Goal: Task Accomplishment & Management: Complete application form

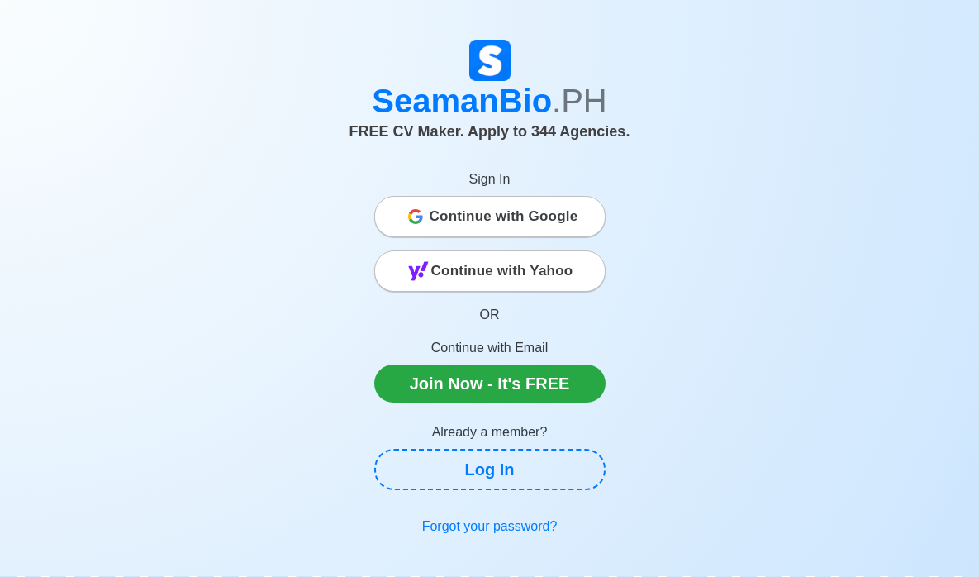
click at [517, 269] on span "Continue with Yahoo" at bounding box center [502, 270] width 142 height 33
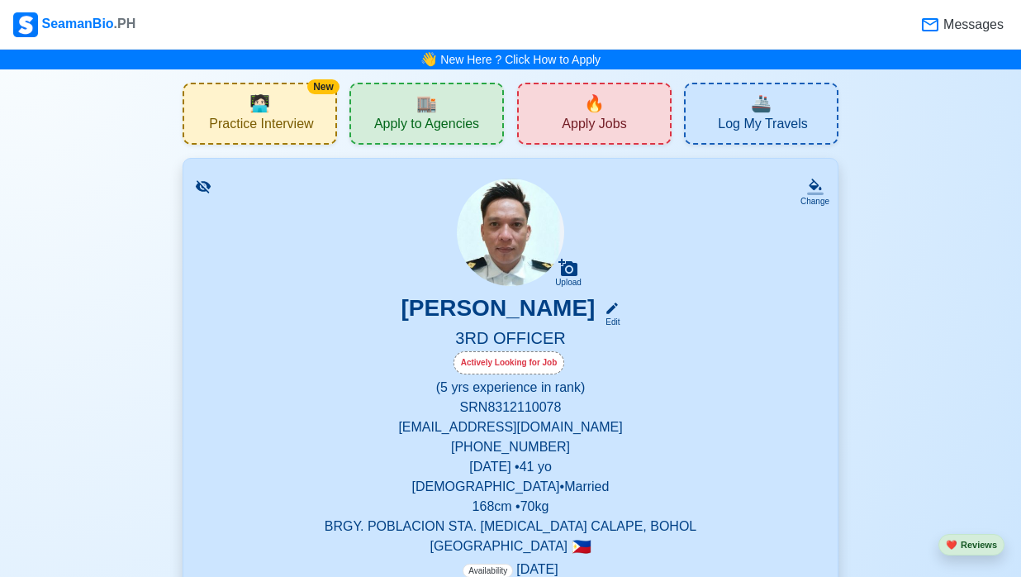
click at [587, 107] on span "🔥" at bounding box center [594, 103] width 21 height 25
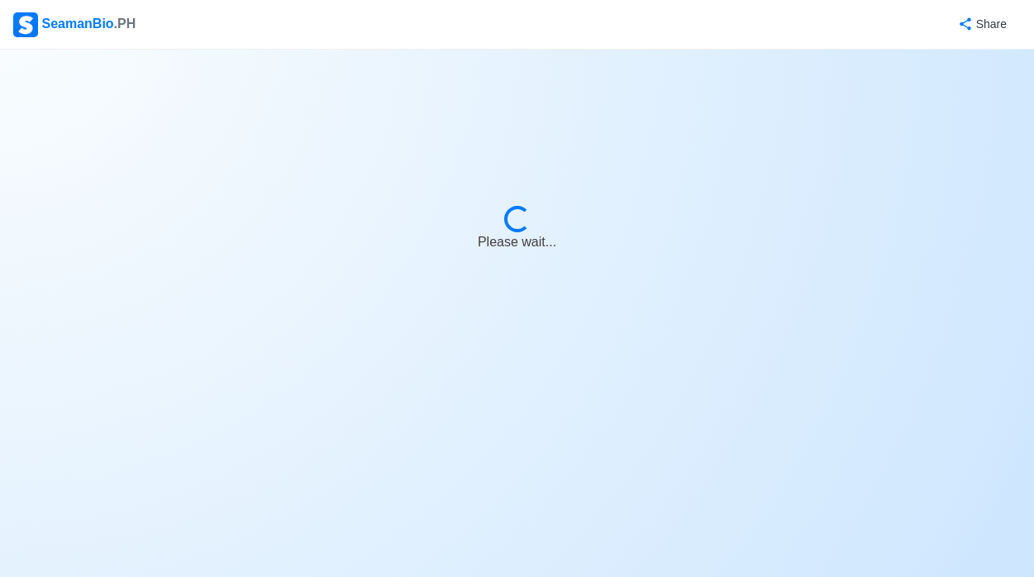
select select "3rd Officer"
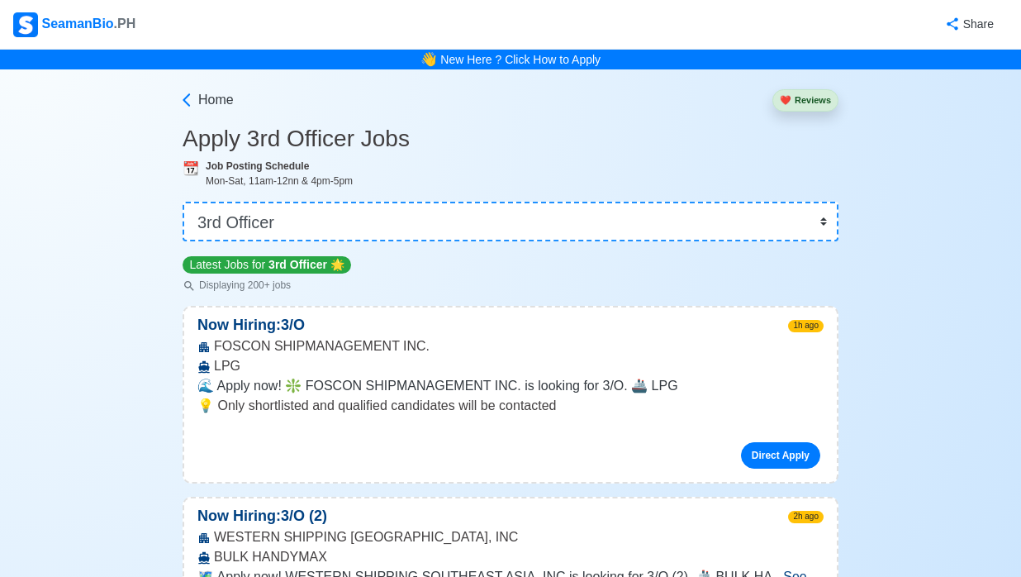
click at [69, 24] on div "SeamanBio .PH" at bounding box center [74, 24] width 122 height 25
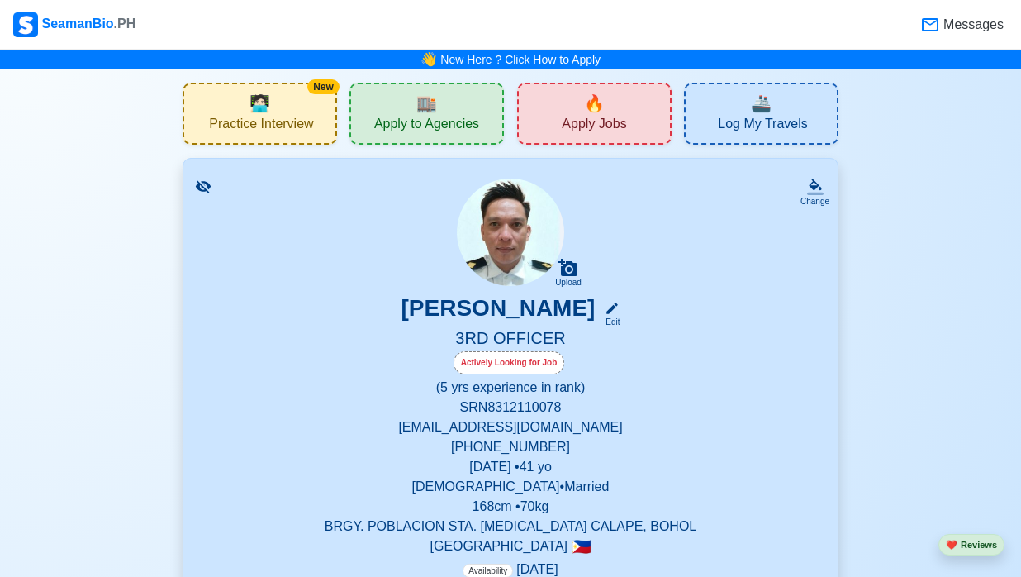
click at [936, 21] on icon at bounding box center [930, 25] width 20 height 20
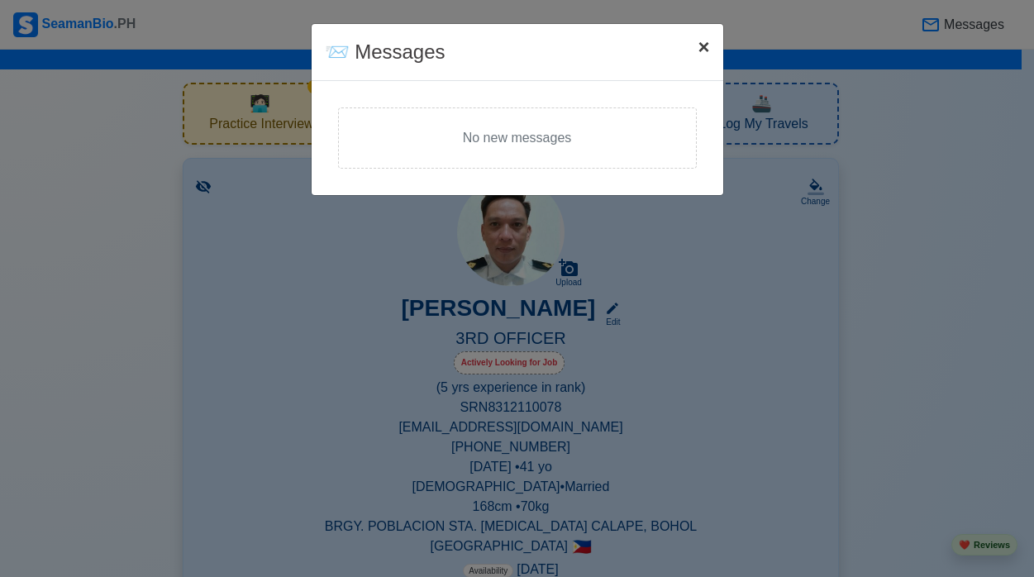
click at [706, 45] on span "×" at bounding box center [703, 47] width 12 height 22
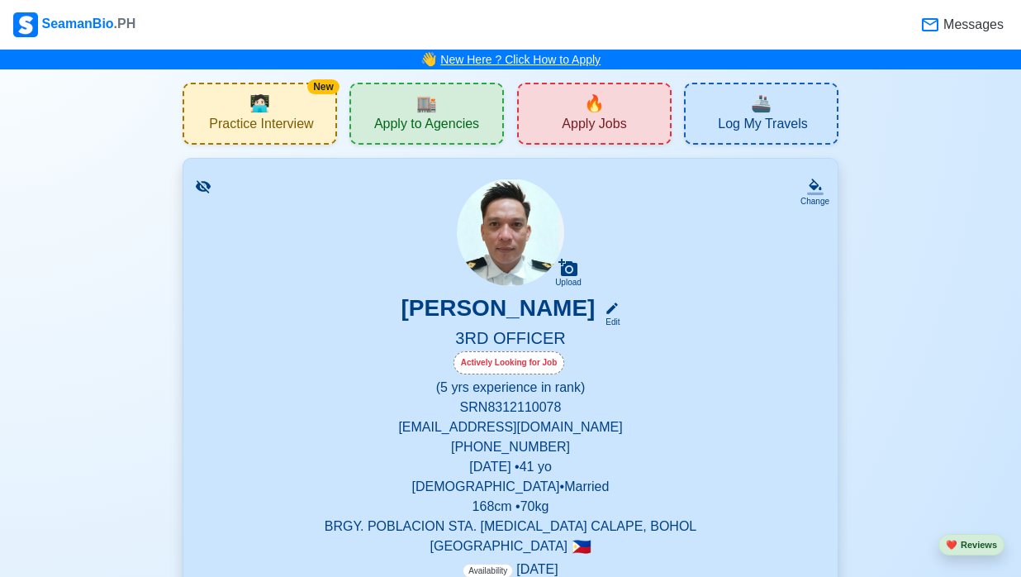
click at [525, 59] on link "New Here ? Click How to Apply" at bounding box center [520, 59] width 160 height 13
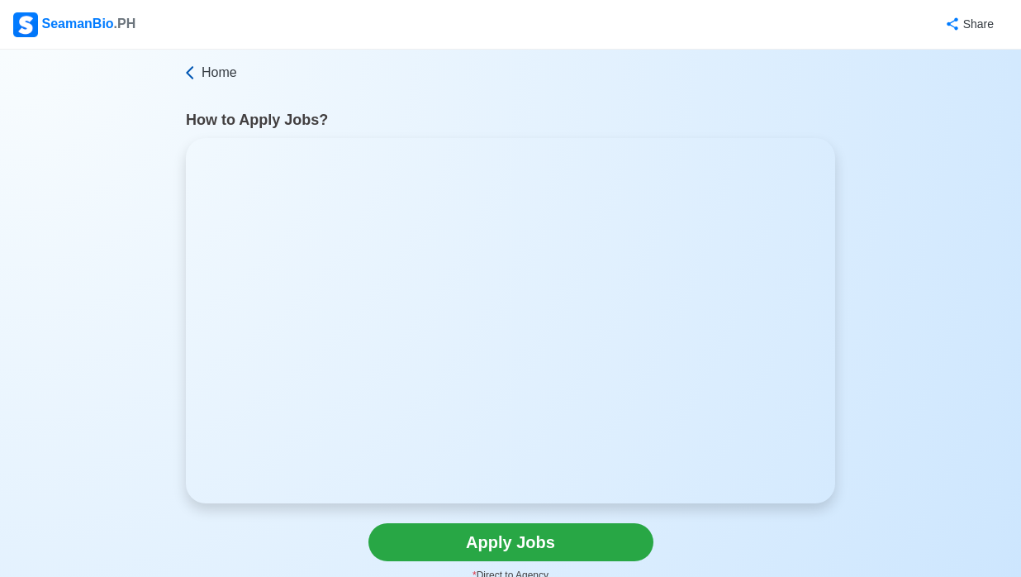
click at [200, 70] on link "Home" at bounding box center [509, 73] width 654 height 20
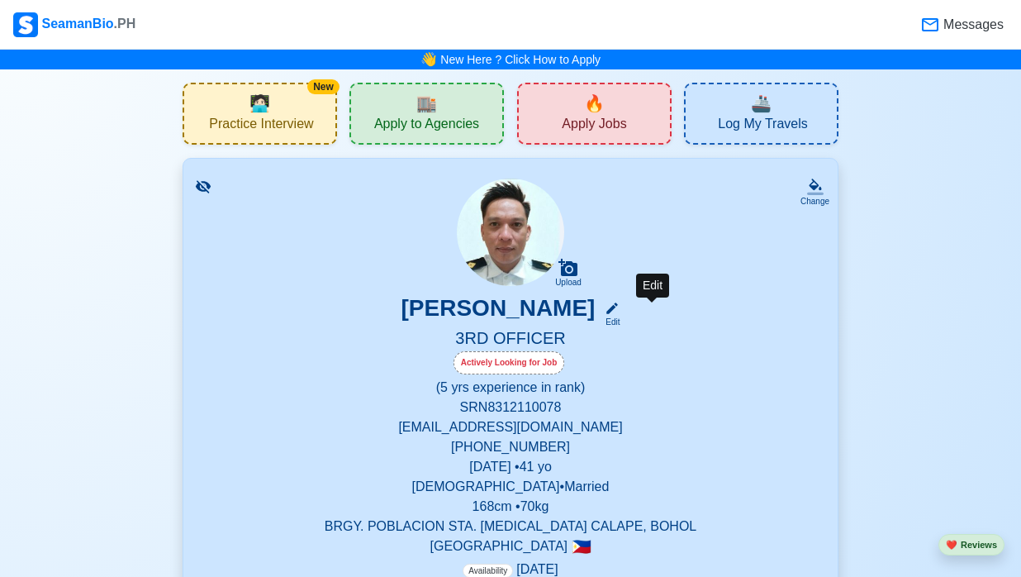
click at [620, 321] on div "Edit" at bounding box center [608, 322] width 21 height 12
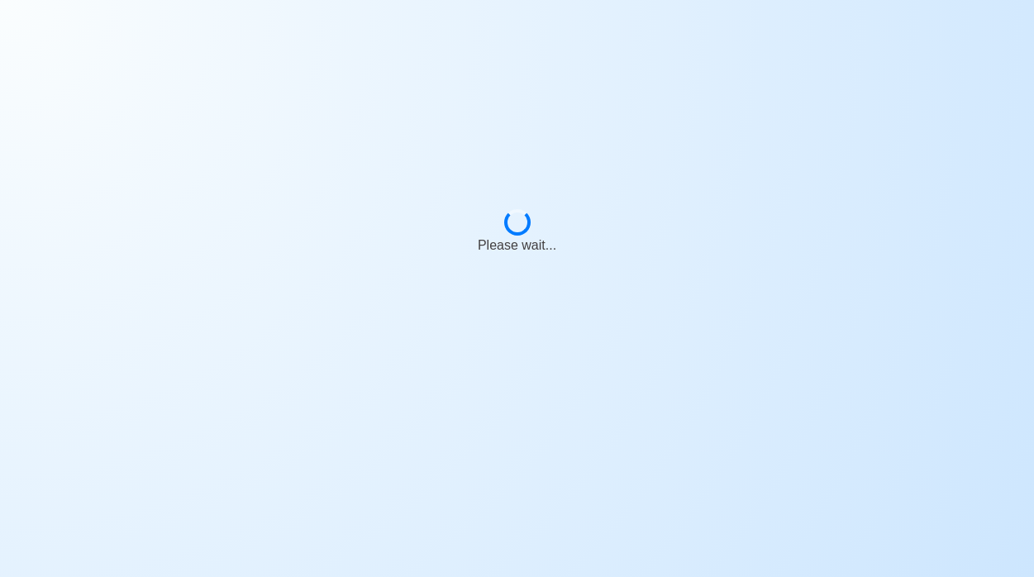
select select "Actively Looking for Job"
select select "Visible for Hiring"
select select "Married"
select select "[DEMOGRAPHIC_DATA]"
select select "PH"
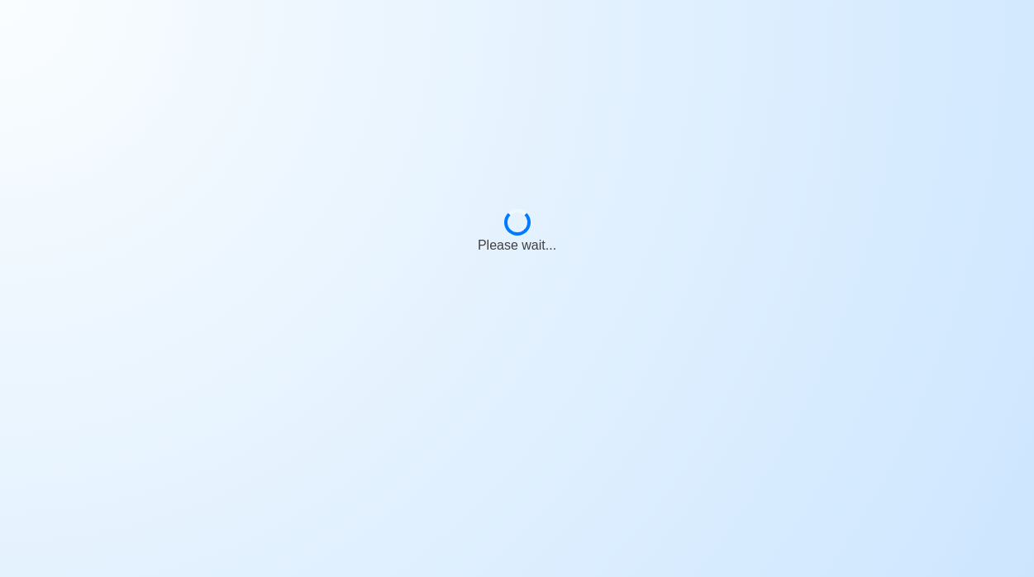
select select "5"
select select "0"
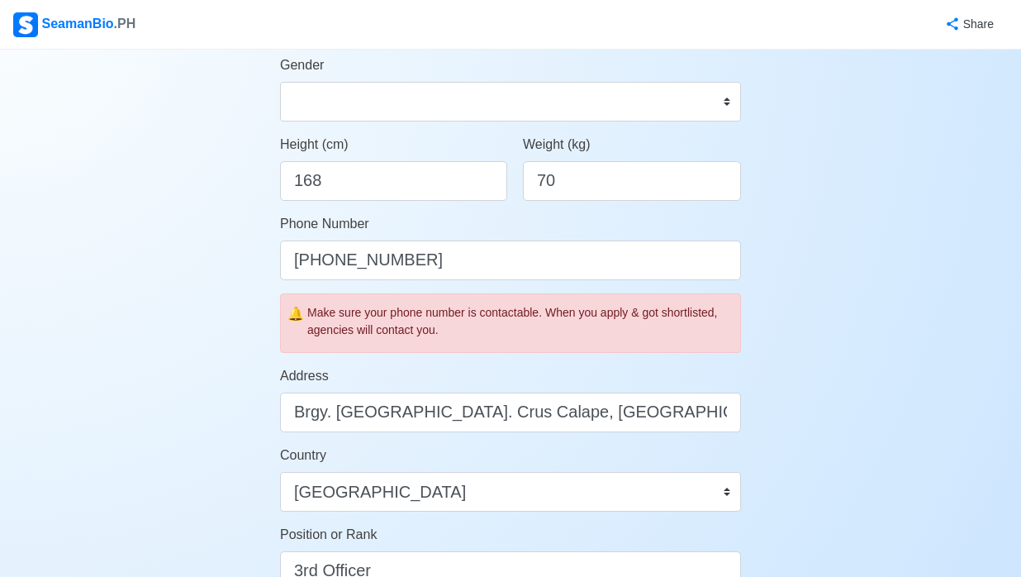
scroll to position [413, 0]
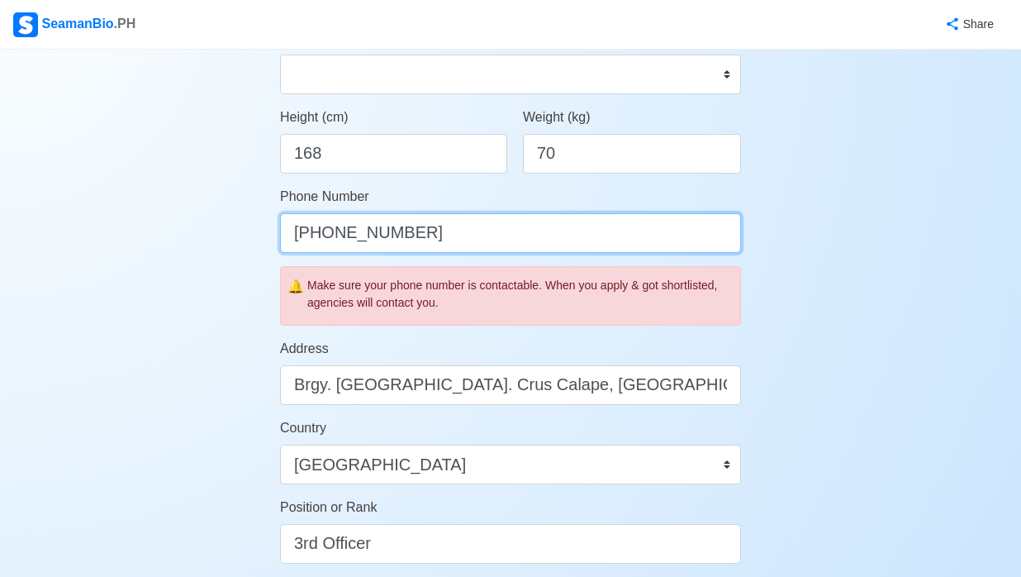
drag, startPoint x: 422, startPoint y: 235, endPoint x: 166, endPoint y: 203, distance: 258.0
click at [177, 208] on div "Account Setup 🗂️ Your Job Status Onboard Actively Looking for Job Not Looking f…" at bounding box center [510, 389] width 1021 height 1507
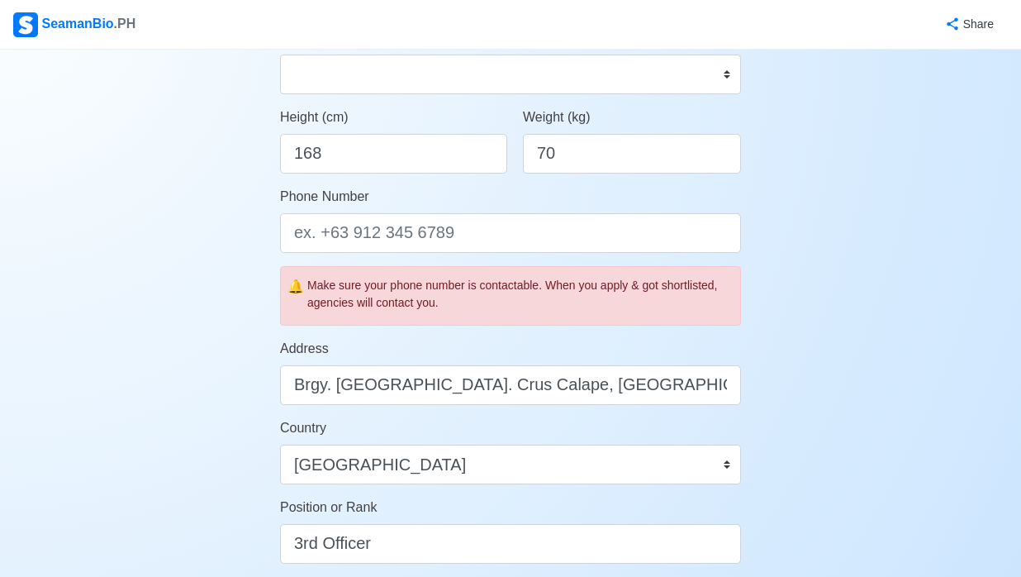
click at [131, 267] on div "Account Setup 🗂️ Your Job Status Onboard Actively Looking for Job Not Looking f…" at bounding box center [510, 389] width 1021 height 1507
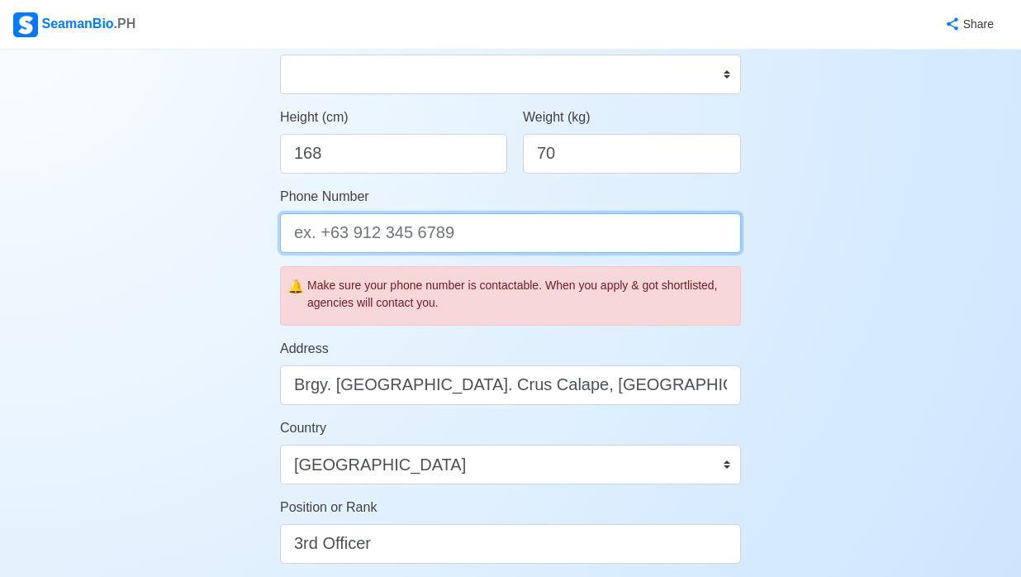
click at [334, 234] on input "Phone Number" at bounding box center [510, 233] width 461 height 40
type input "[PHONE_NUMBER]"
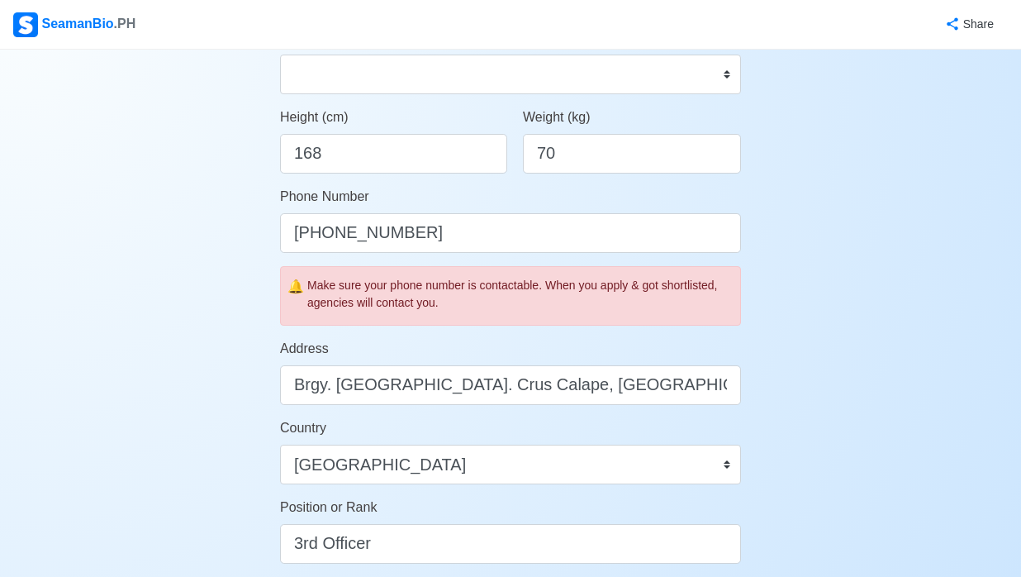
click at [884, 264] on div "Account Setup 🗂️ Your Job Status Onboard Actively Looking for Job Not Looking f…" at bounding box center [510, 389] width 1021 height 1507
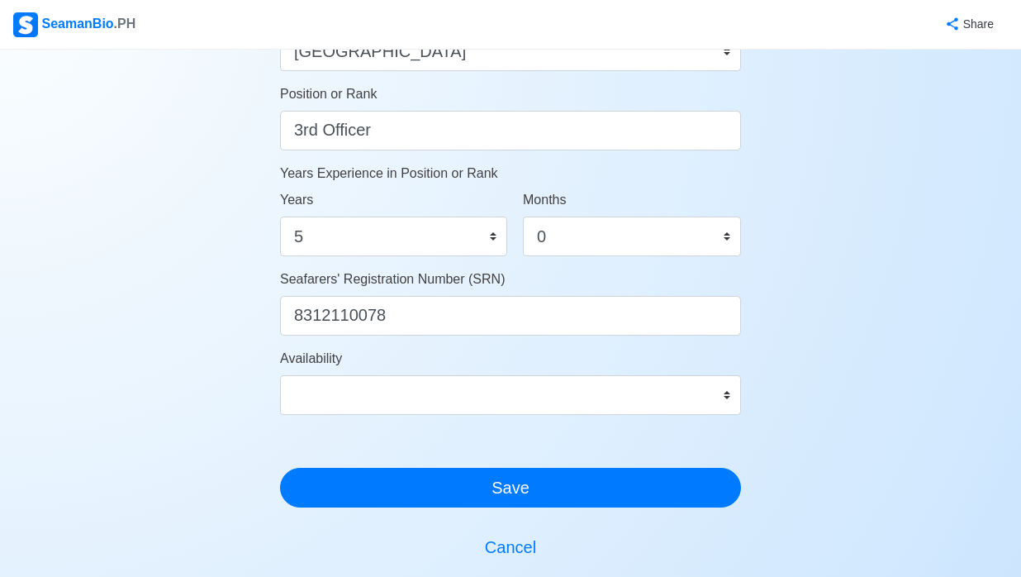
scroll to position [909, 0]
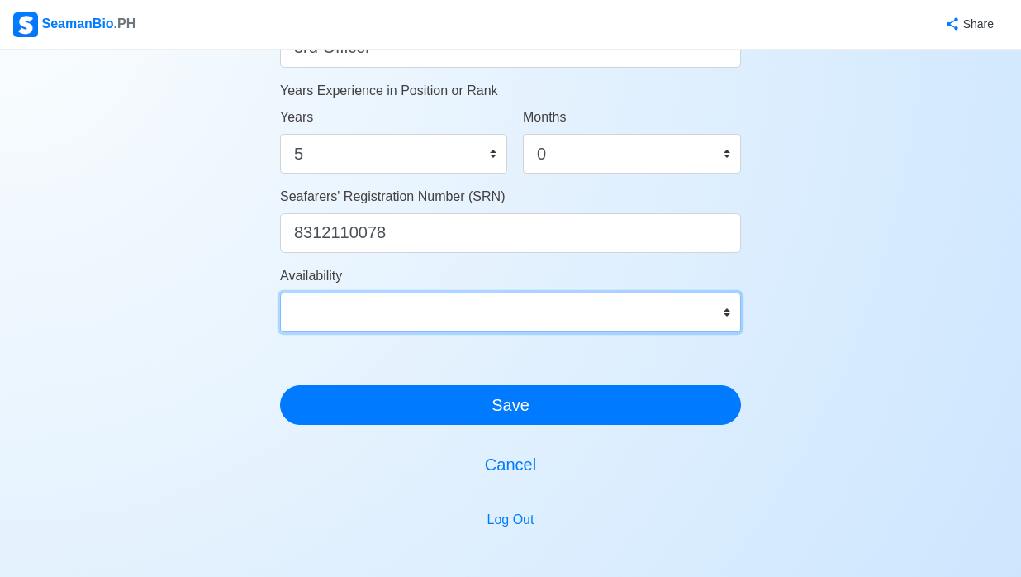
click at [725, 311] on select "Immediate [DATE] [DATE] [DATE] [DATE] [DATE] [DATE] [DATE] [DATE] [DATE]" at bounding box center [510, 312] width 461 height 40
select select "4102416000000"
click at [280, 292] on select "Immediate [DATE] [DATE] [DATE] [DATE] [DATE] [DATE] [DATE] [DATE] [DATE]" at bounding box center [510, 312] width 461 height 40
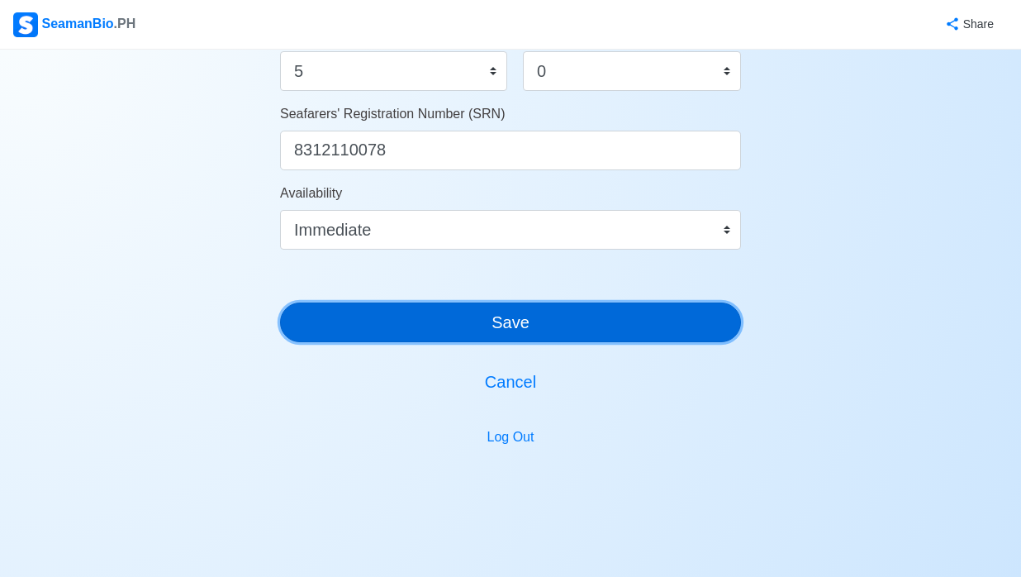
click at [625, 330] on button "Save" at bounding box center [510, 322] width 461 height 40
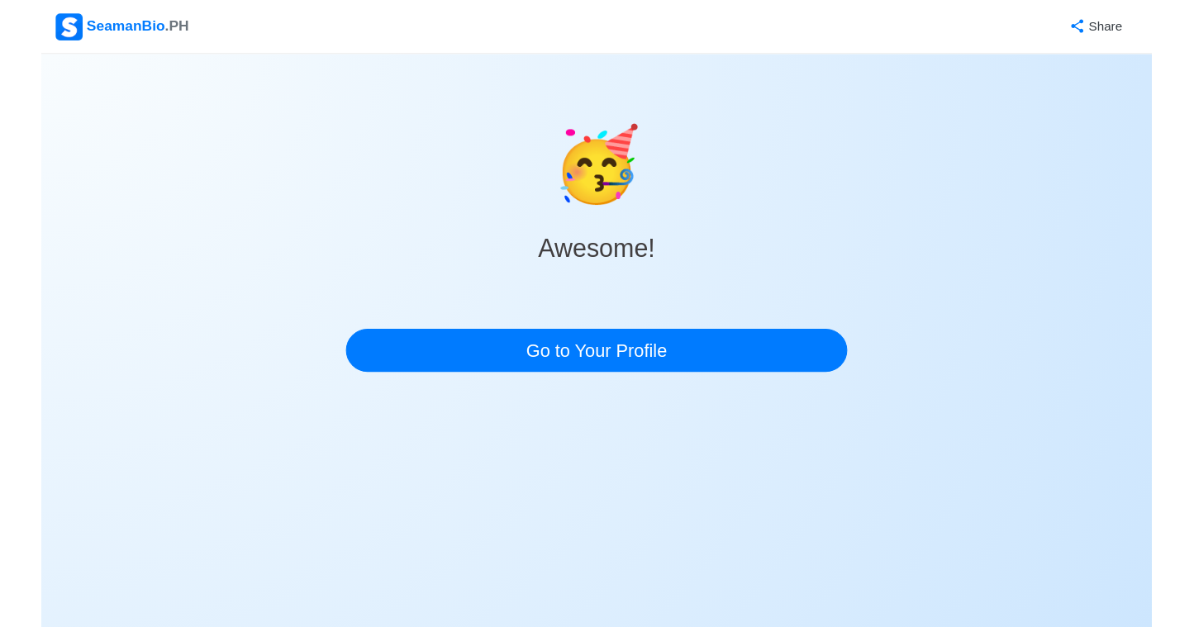
scroll to position [0, 0]
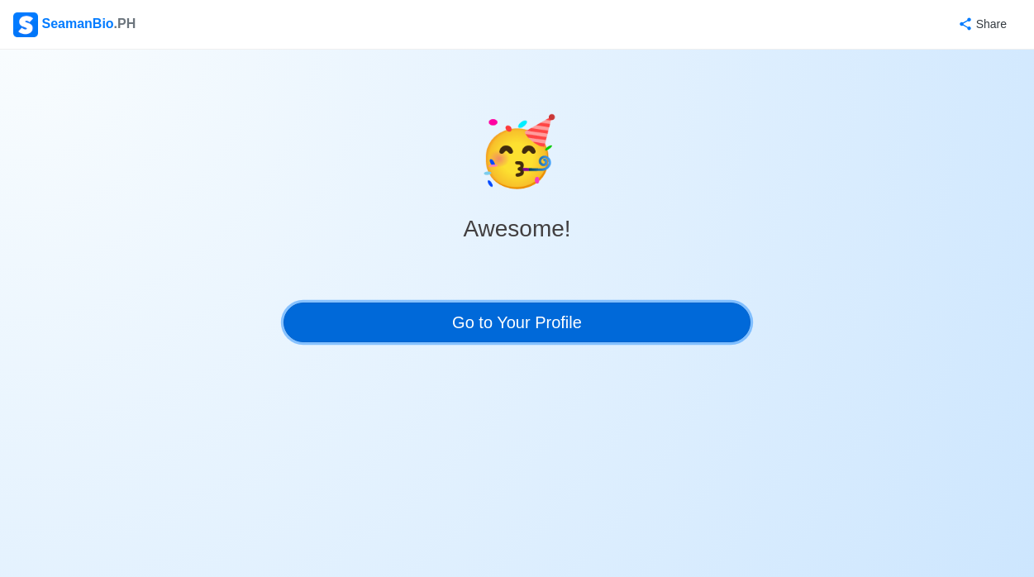
click at [664, 316] on link "Go to Your Profile" at bounding box center [517, 322] width 468 height 40
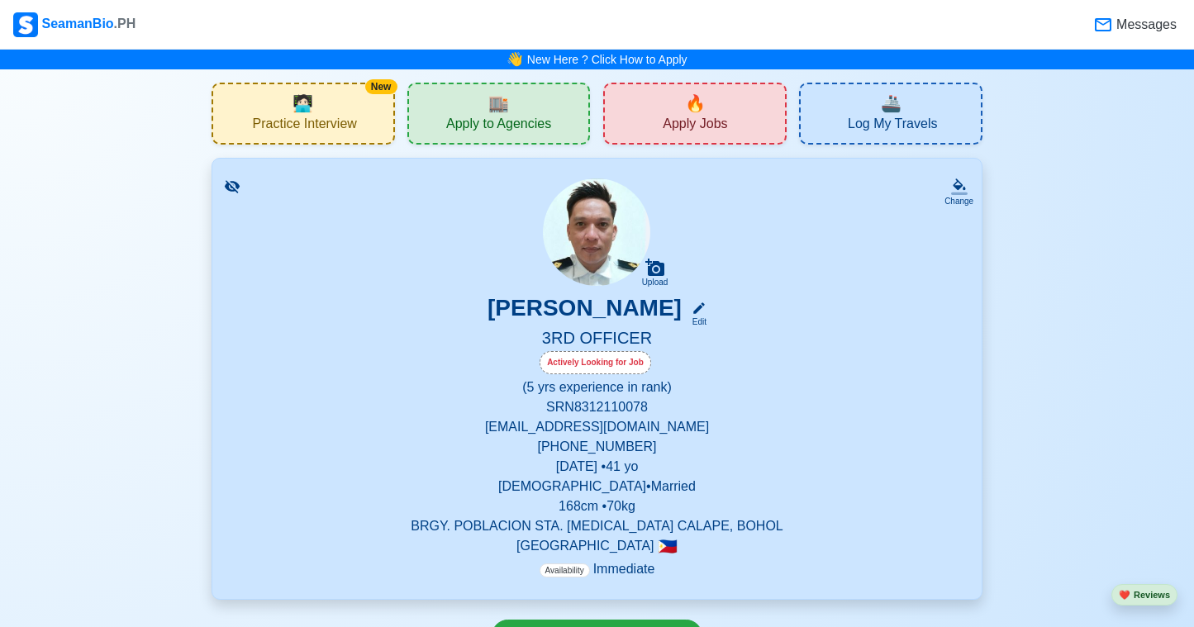
click at [656, 100] on div "🔥 Apply Jobs" at bounding box center [694, 114] width 183 height 62
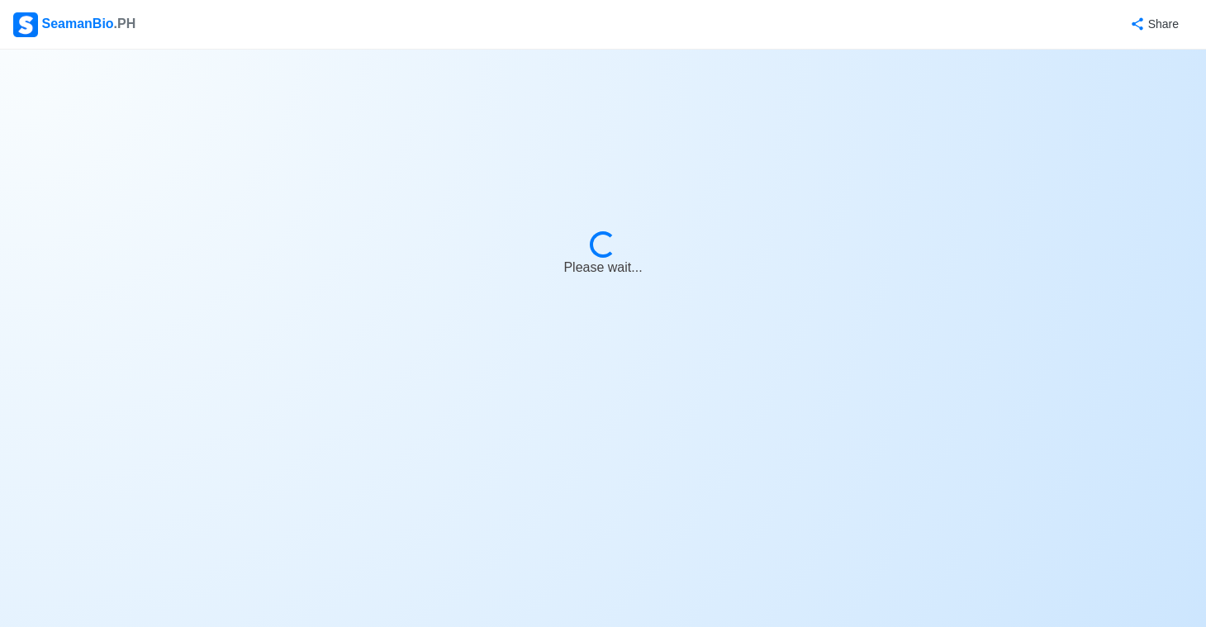
select select "3rd Officer"
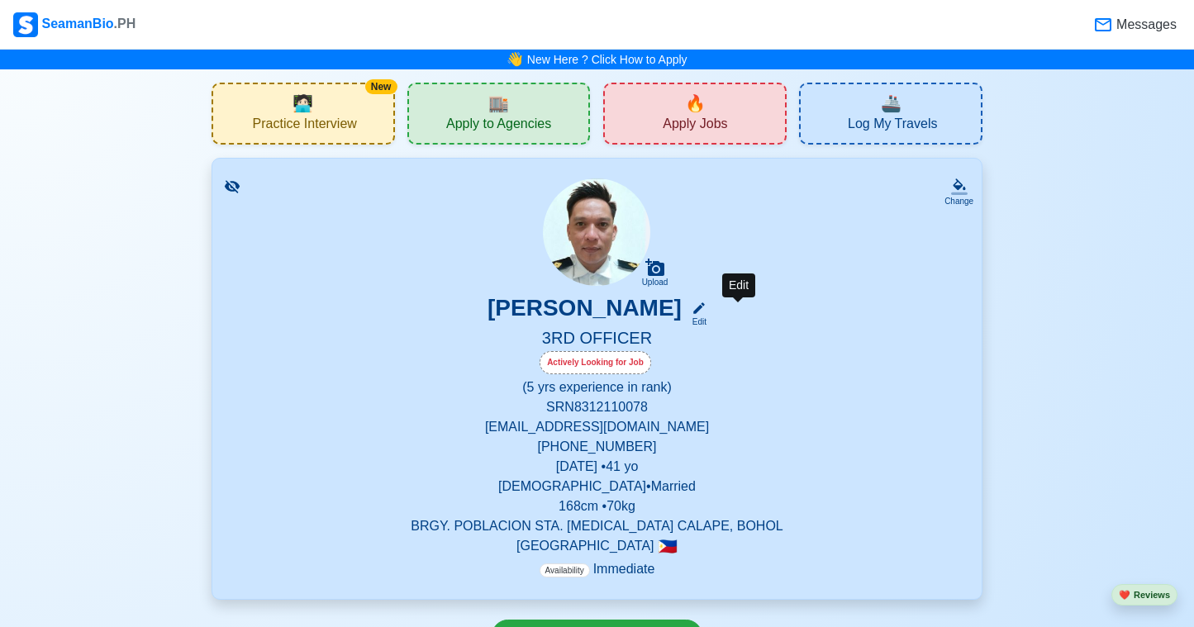
click at [706, 318] on div "Edit" at bounding box center [695, 322] width 21 height 12
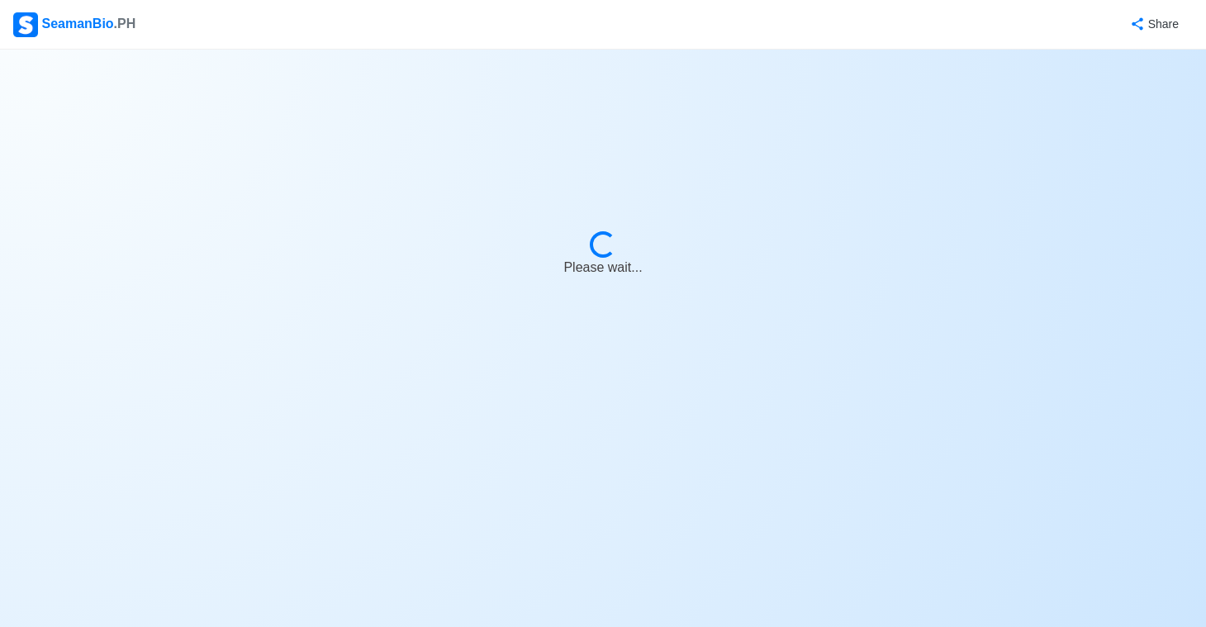
select select "Actively Looking for Job"
select select "Visible for Hiring"
select select "Married"
select select "[DEMOGRAPHIC_DATA]"
select select "PH"
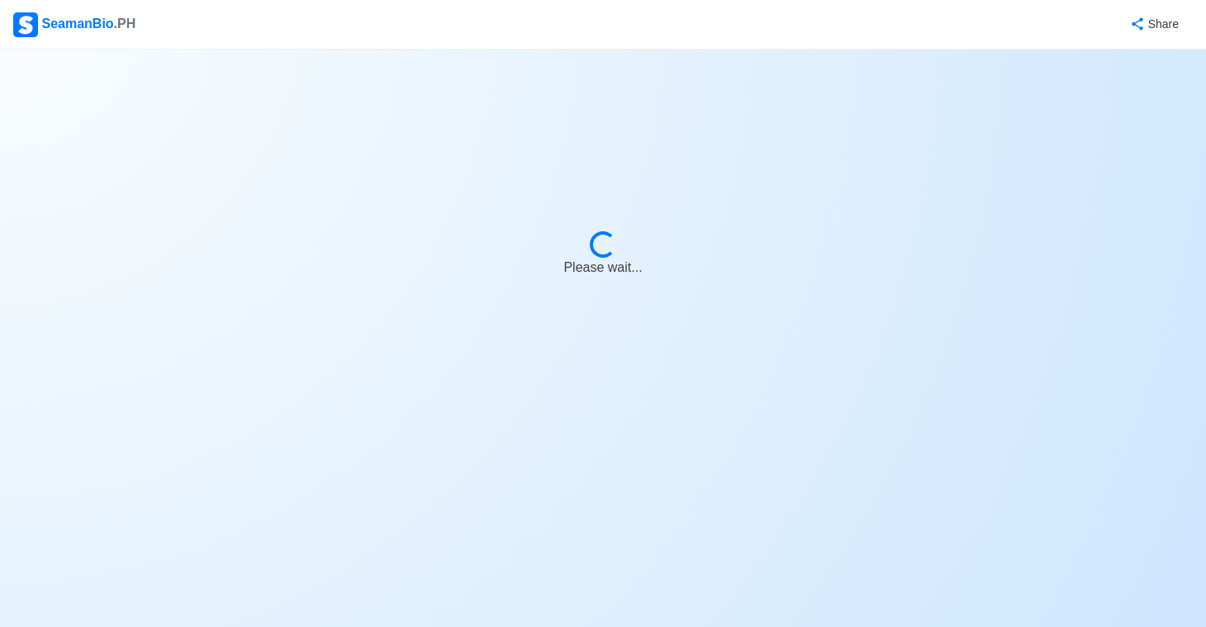
select select "5"
select select "0"
select select "4102416000000"
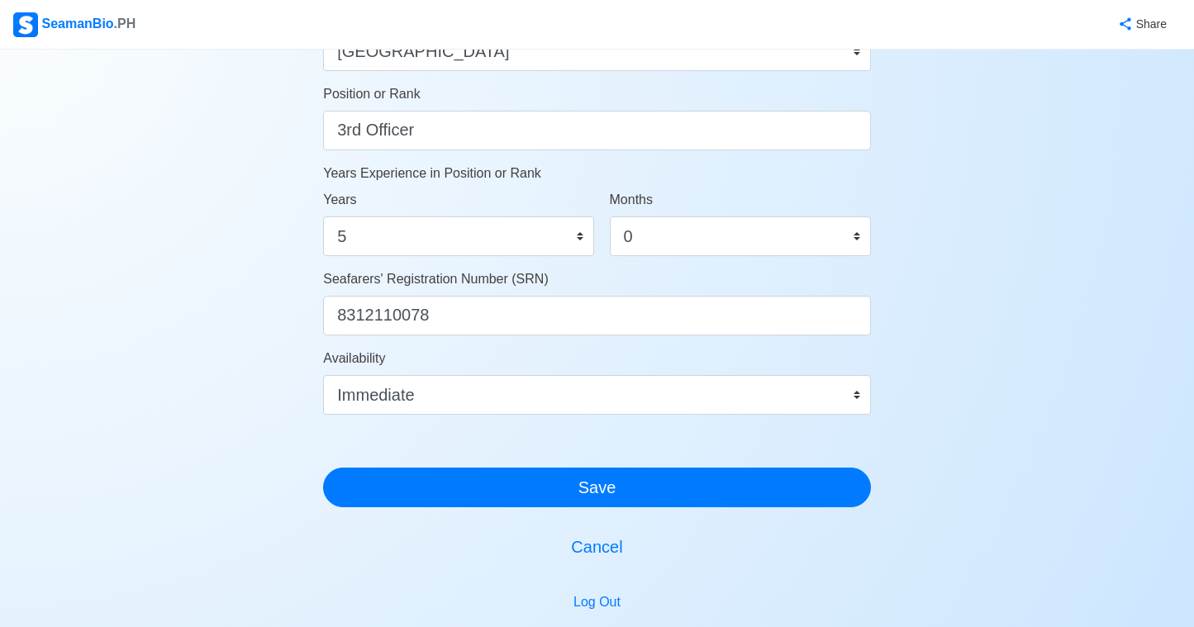
scroll to position [909, 0]
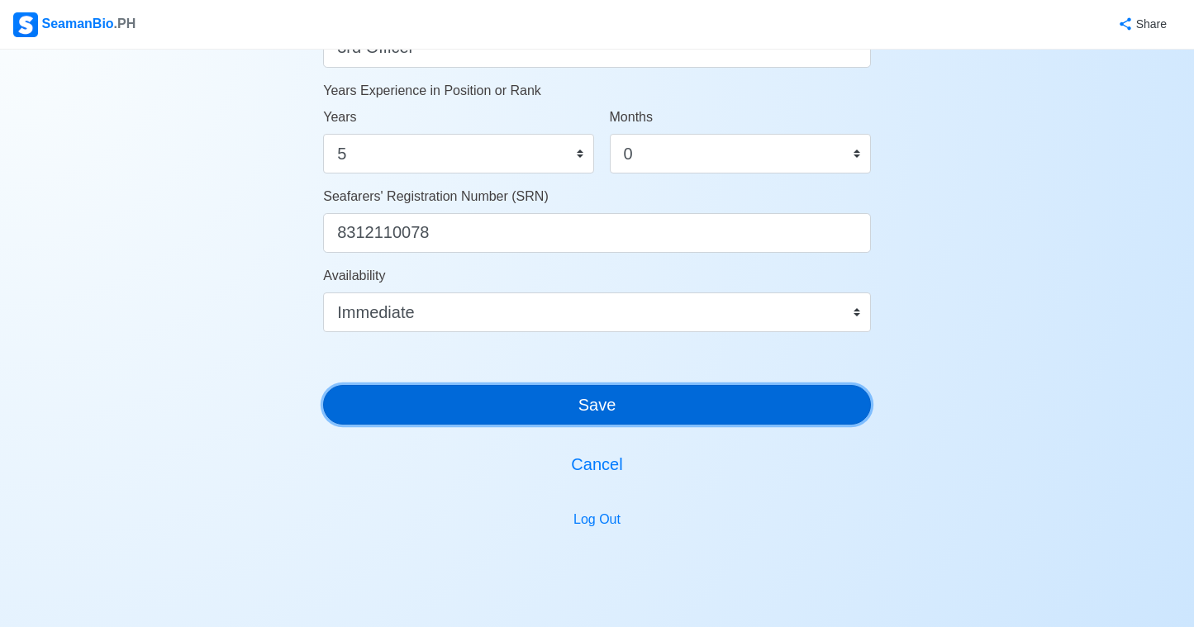
click at [629, 400] on button "Save" at bounding box center [597, 405] width 548 height 40
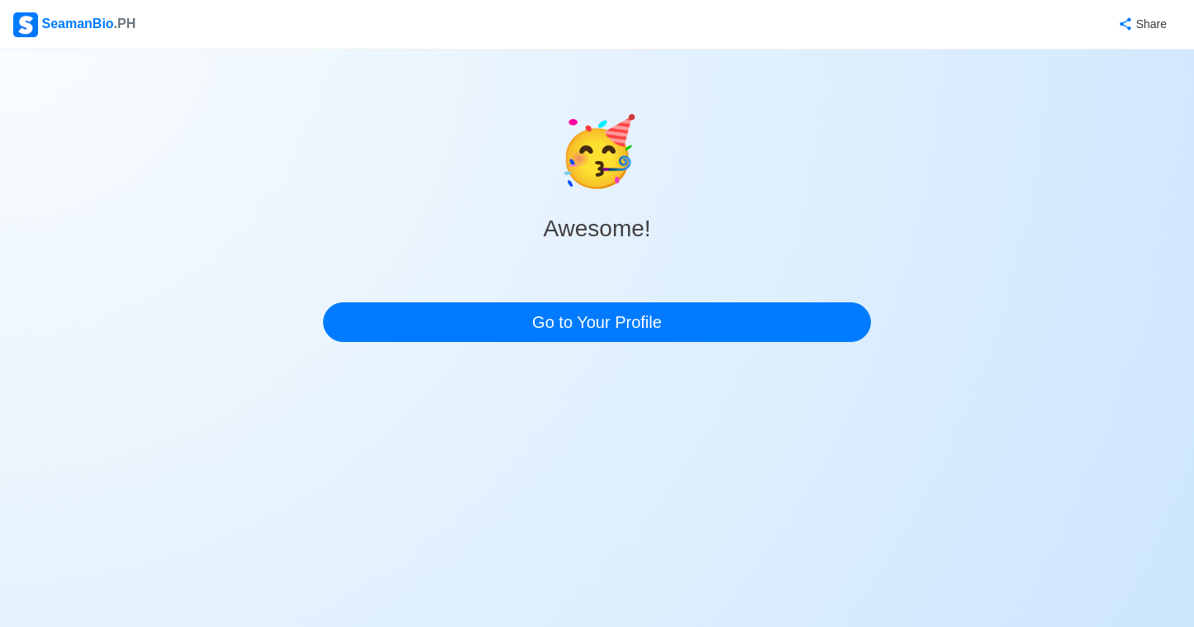
scroll to position [0, 0]
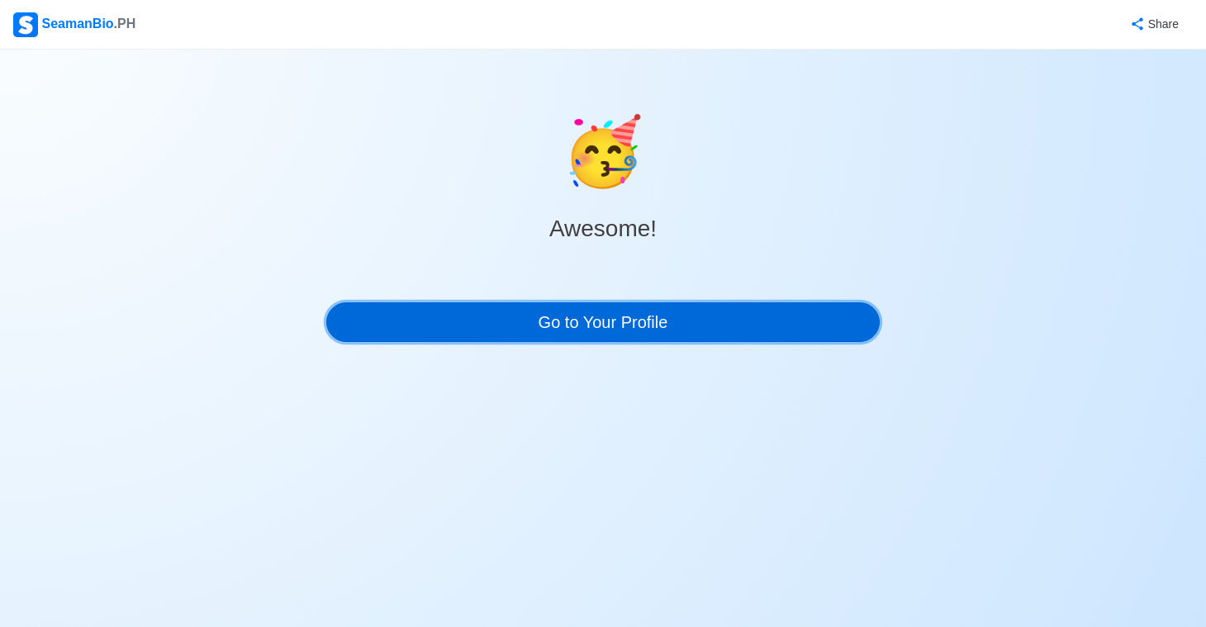
click at [680, 316] on link "Go to Your Profile" at bounding box center [603, 322] width 554 height 40
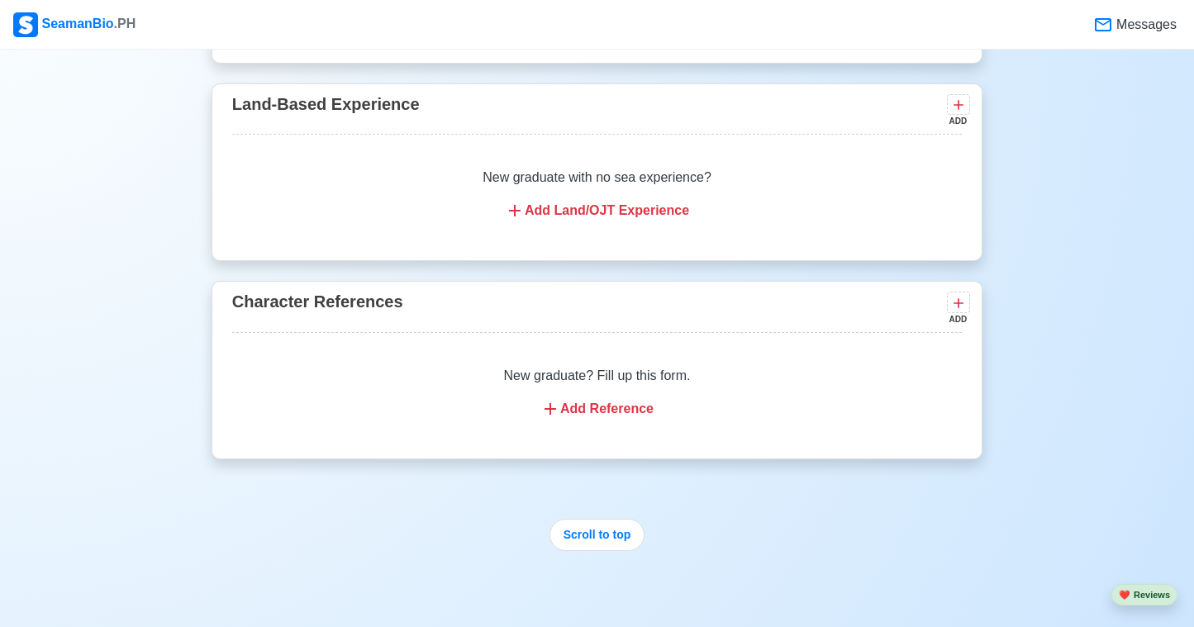
scroll to position [4875, 0]
click at [580, 549] on button "Scroll to top" at bounding box center [597, 533] width 96 height 32
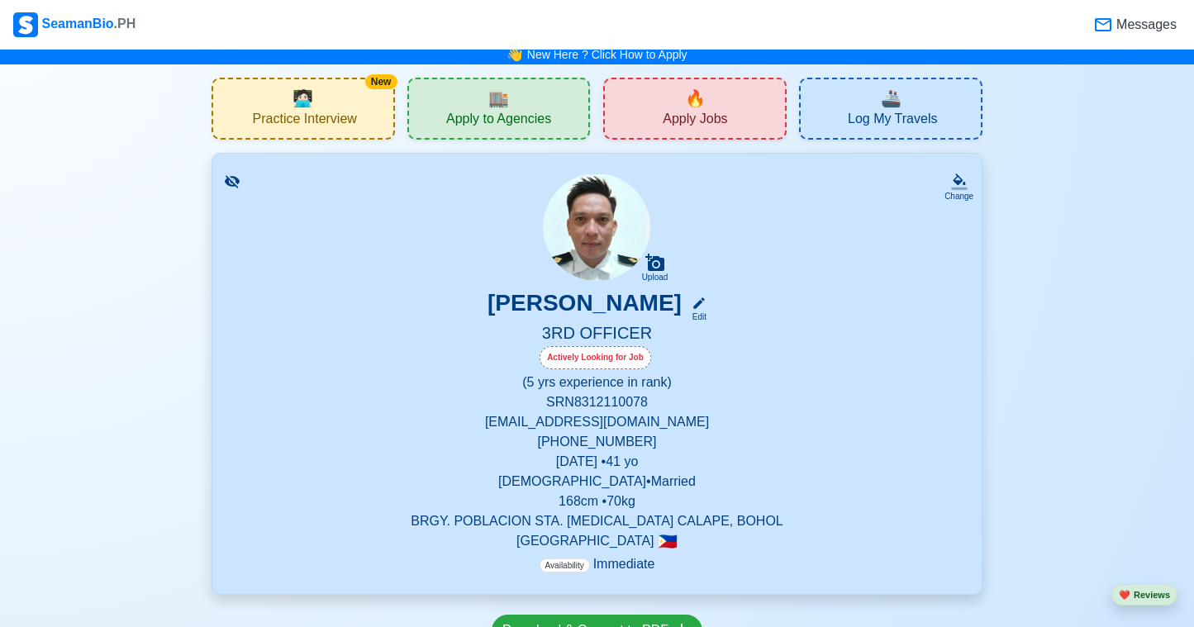
scroll to position [0, 0]
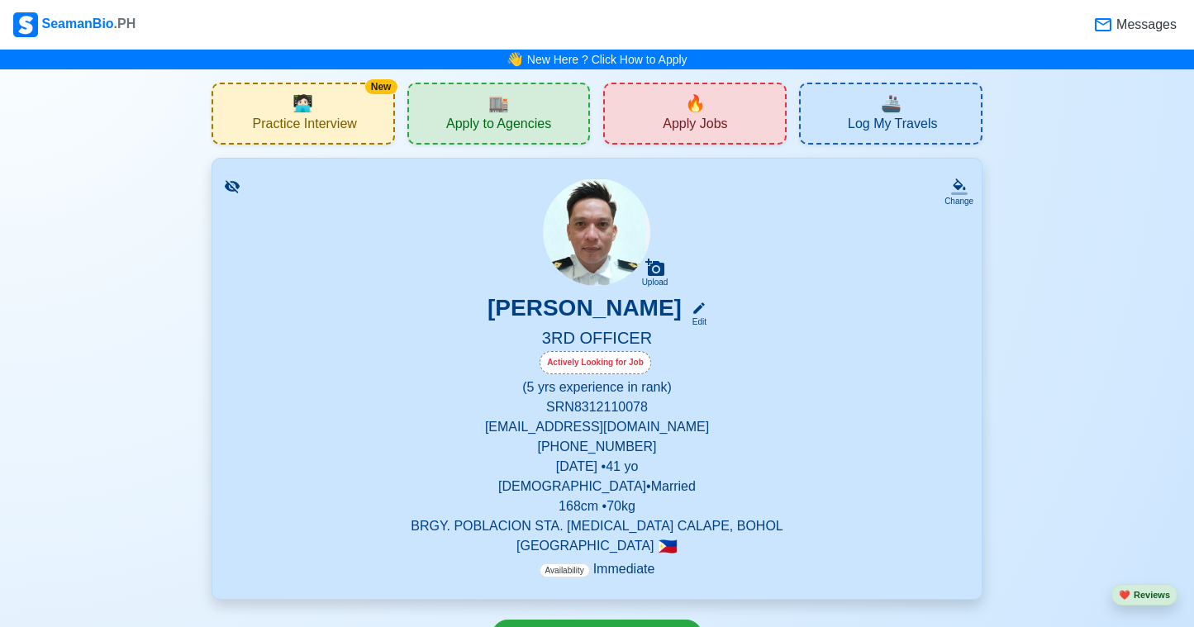
click at [725, 89] on div "🔥 Apply Jobs" at bounding box center [694, 114] width 183 height 62
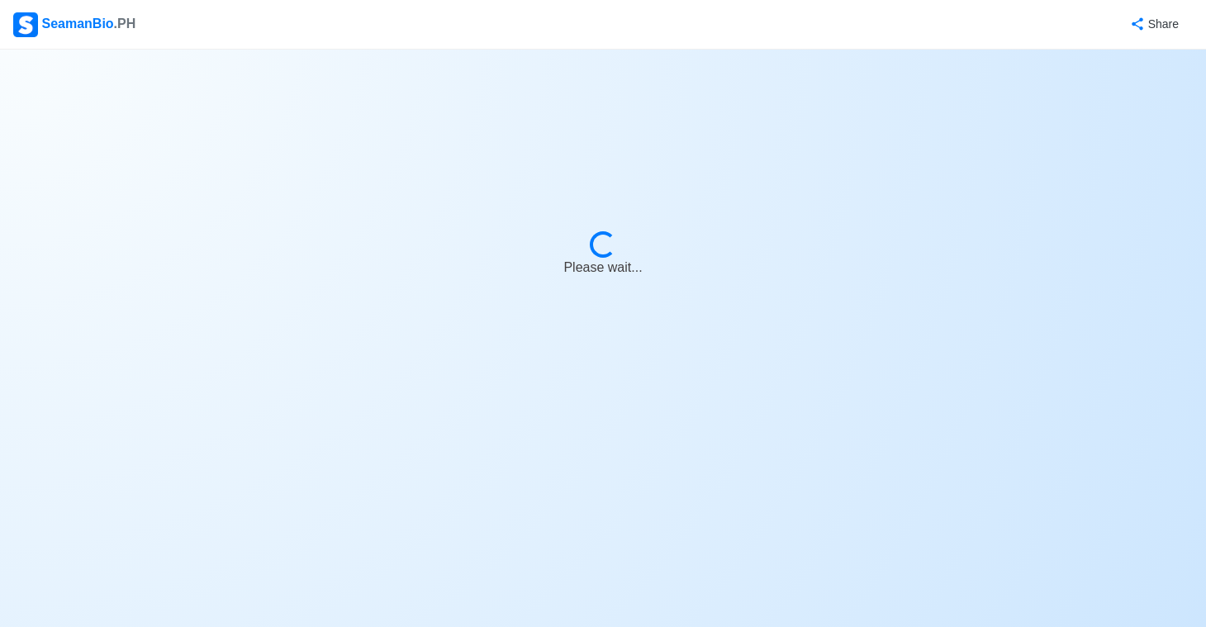
select select "3rd Officer"
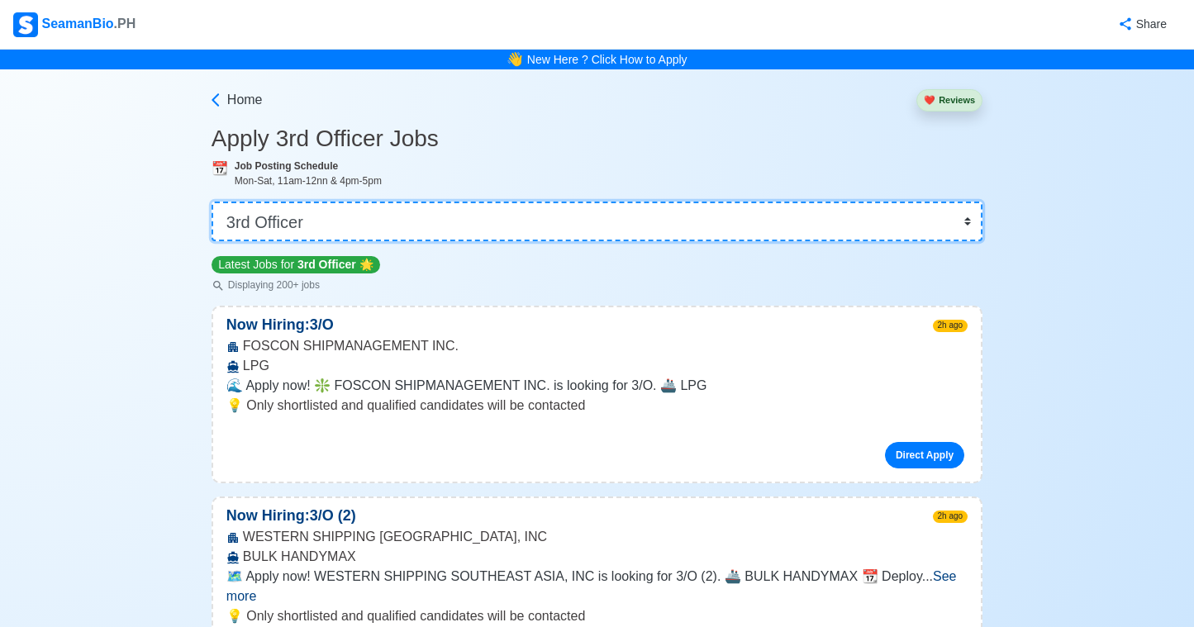
click at [967, 225] on select "👉 Select Rank or Position Master Chief Officer 2nd Officer 3rd Officer Junior O…" at bounding box center [597, 222] width 771 height 40
click at [212, 202] on select "👉 Select Rank or Position Master Chief Officer 2nd Officer 3rd Officer Junior O…" at bounding box center [597, 222] width 771 height 40
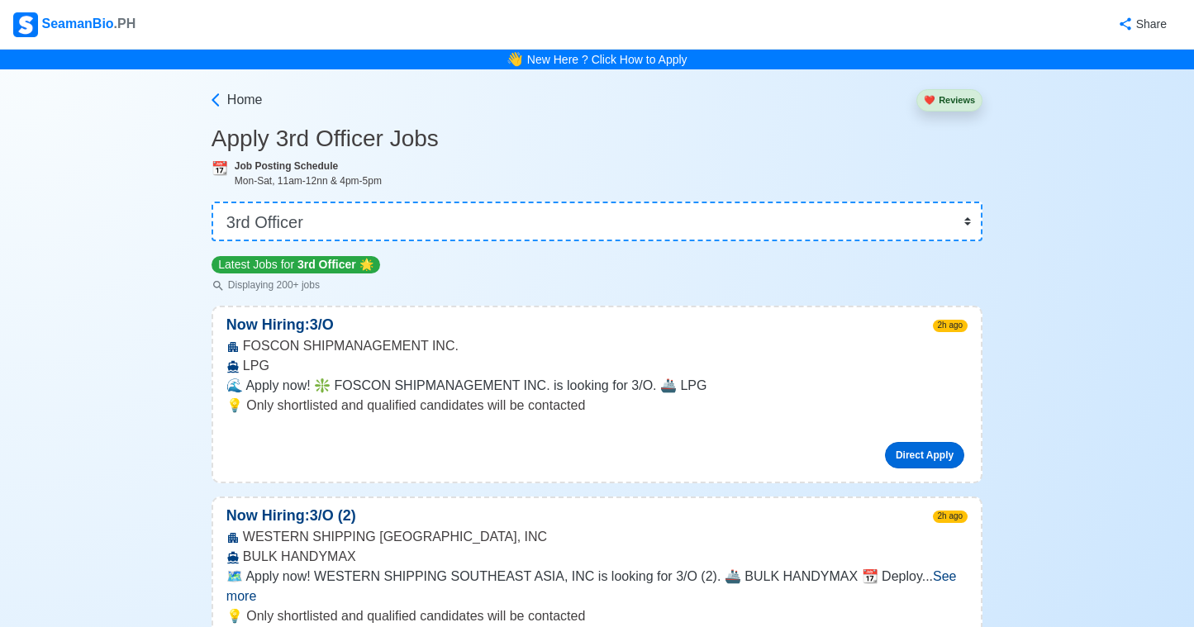
click at [920, 453] on link "Direct Apply" at bounding box center [924, 455] width 79 height 26
click at [918, 452] on link "Direct Apply" at bounding box center [924, 455] width 79 height 26
